Goal: Book appointment/travel/reservation

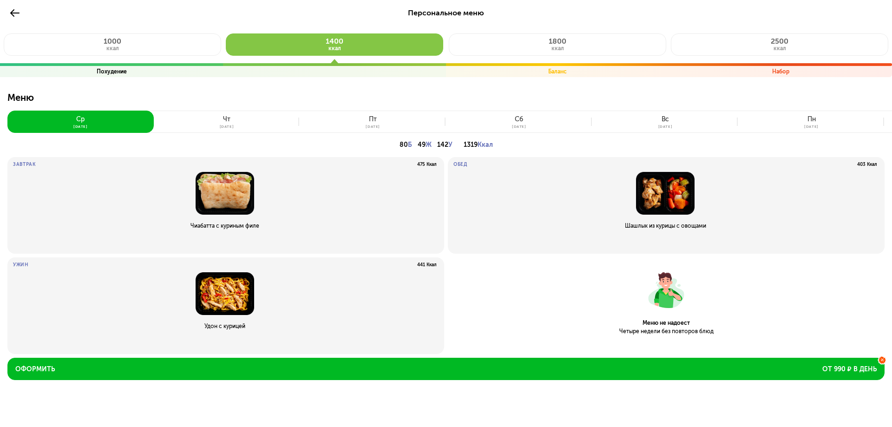
click at [263, 125] on button "[DATE]" at bounding box center [227, 122] width 146 height 22
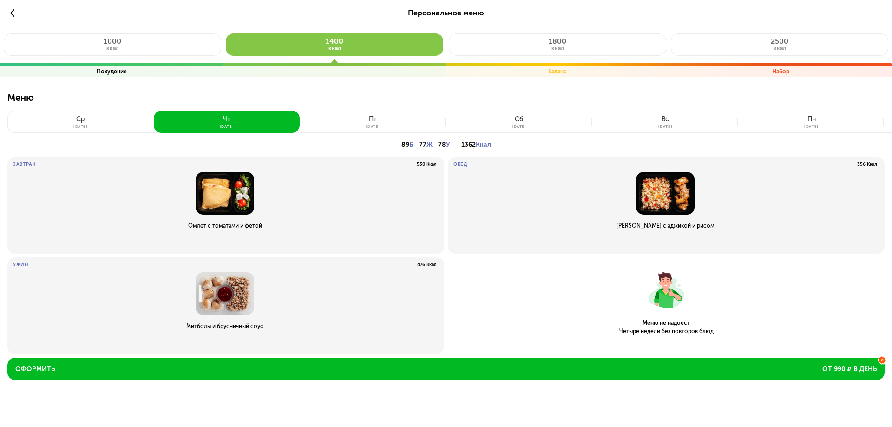
click at [379, 125] on div "[DATE]" at bounding box center [373, 127] width 14 height 4
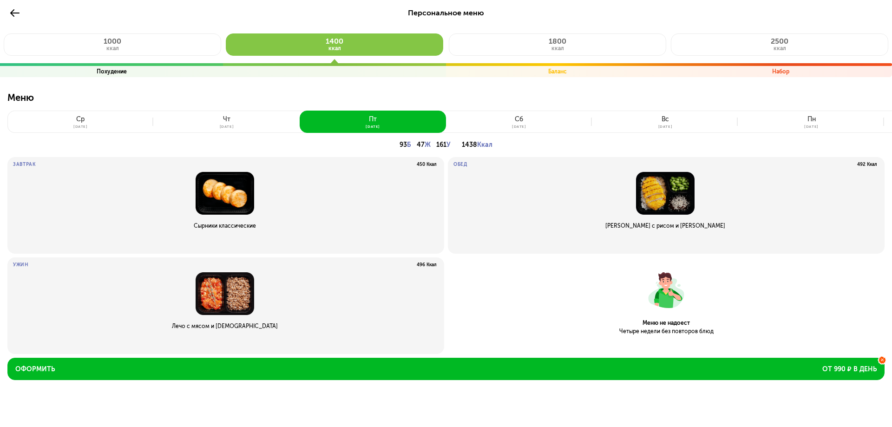
click at [487, 117] on button "[DATE]" at bounding box center [519, 122] width 146 height 22
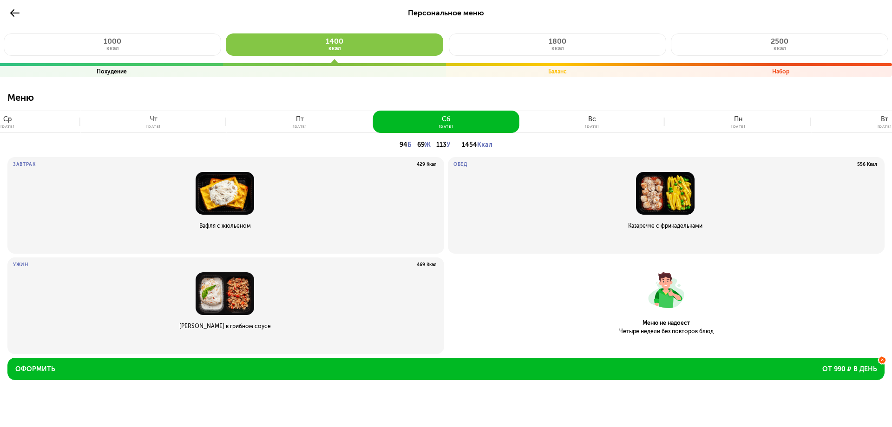
click at [575, 124] on button "[DATE]" at bounding box center [592, 122] width 146 height 22
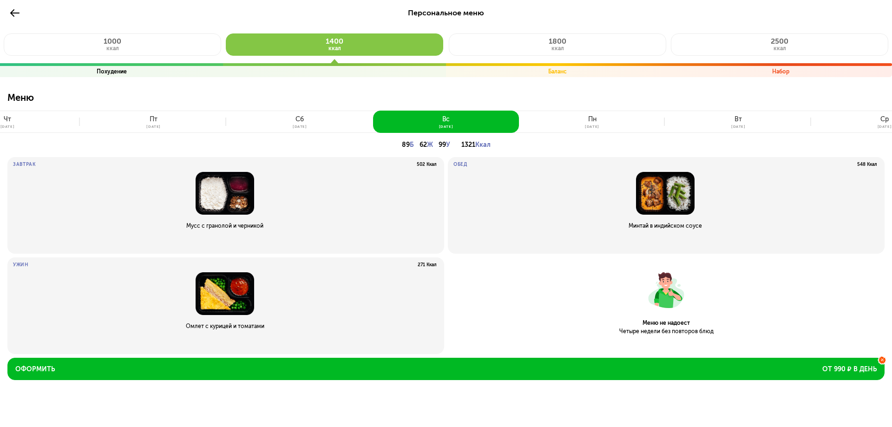
click at [593, 120] on div "пн" at bounding box center [592, 119] width 8 height 7
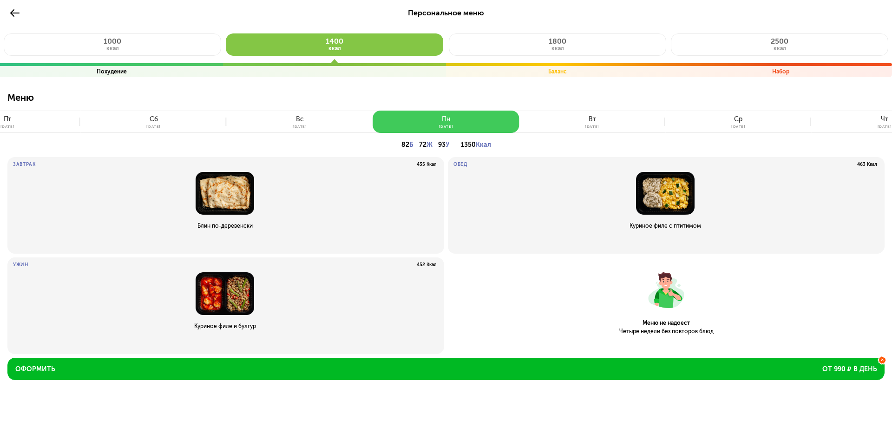
click at [593, 120] on div "вт" at bounding box center [592, 119] width 7 height 7
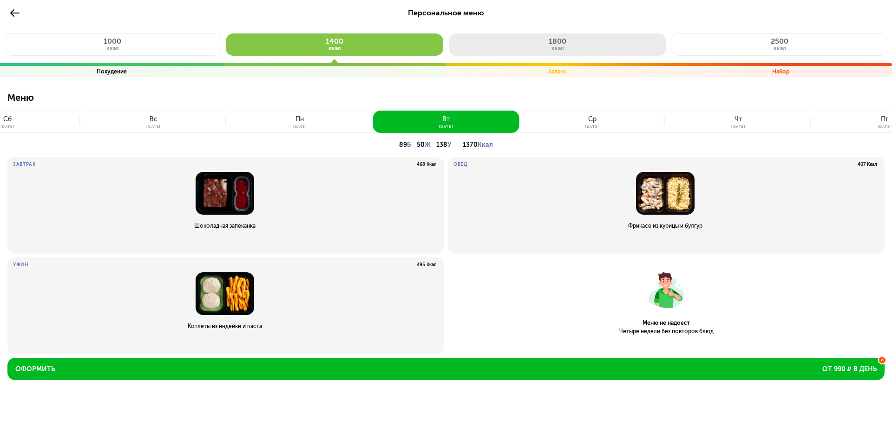
click at [554, 37] on span "1800" at bounding box center [558, 41] width 18 height 9
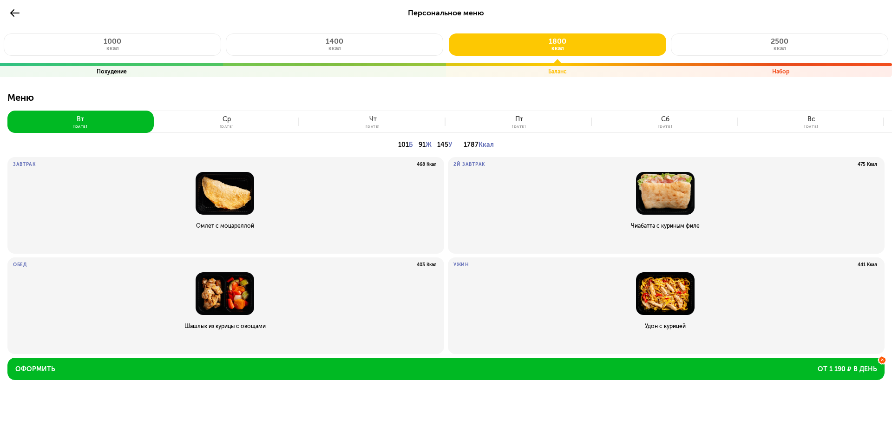
click at [260, 123] on button "[DATE]" at bounding box center [227, 122] width 146 height 22
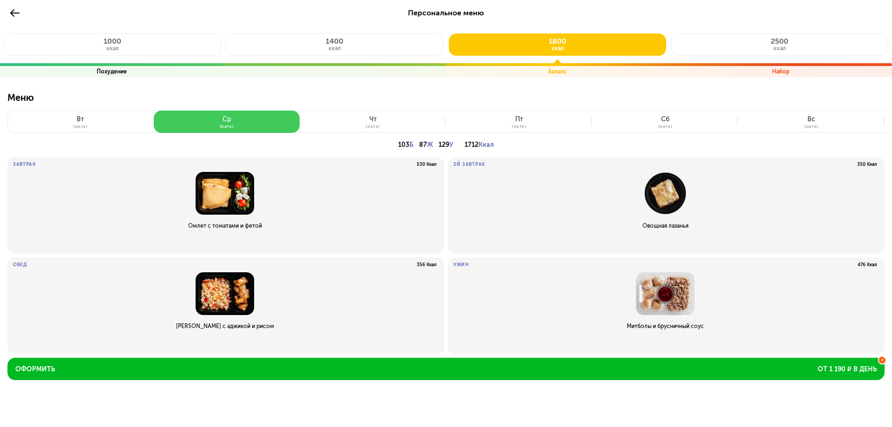
click at [283, 117] on button "[DATE]" at bounding box center [227, 122] width 146 height 22
drag, startPoint x: 368, startPoint y: 120, endPoint x: 417, endPoint y: 120, distance: 49.7
click at [379, 121] on button "[DATE]" at bounding box center [373, 122] width 146 height 22
click at [448, 119] on div "[DATE] [DATE] [DATE] [DATE] [DATE] [DATE] [DATE] [DATE] [DATE] [DATE] [DATE] [D…" at bounding box center [445, 122] width 877 height 22
click at [454, 118] on button "[DATE]" at bounding box center [519, 122] width 146 height 22
